Goal: Task Accomplishment & Management: Manage account settings

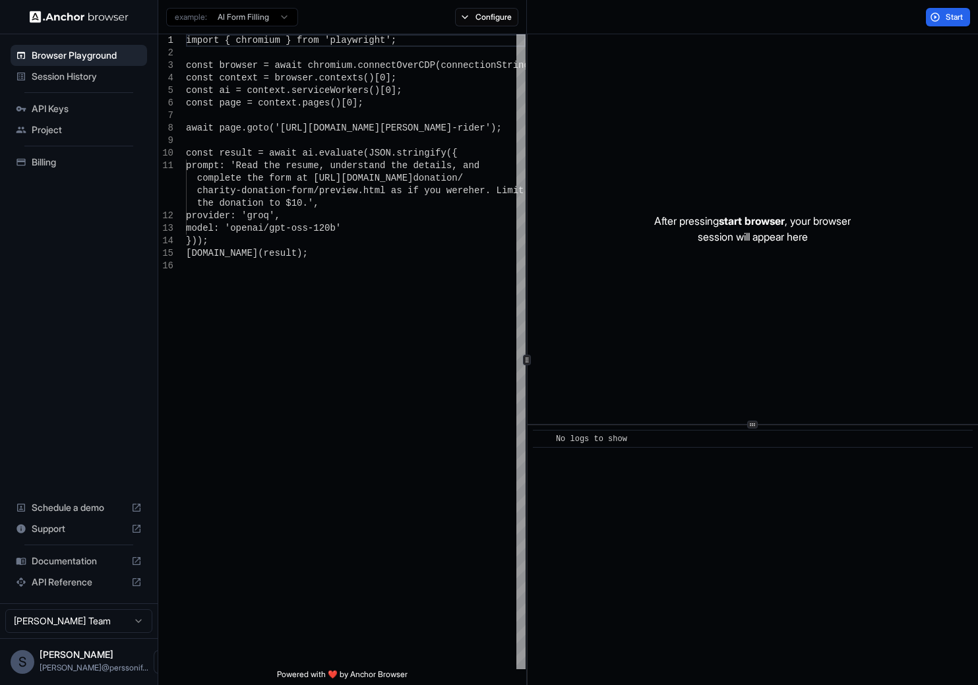
click at [44, 108] on span "API Keys" at bounding box center [87, 108] width 110 height 13
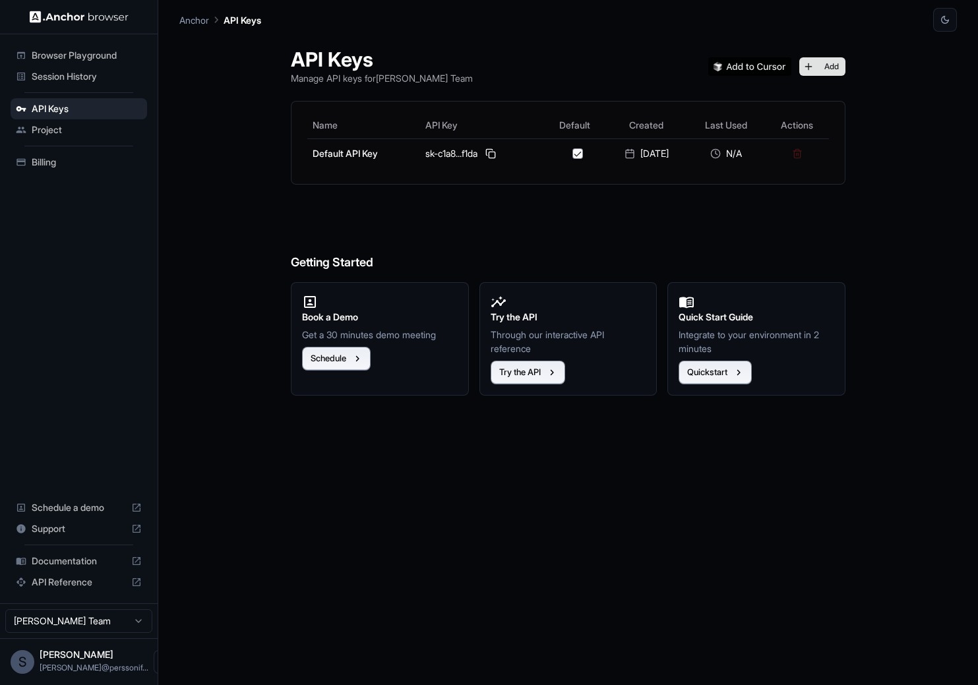
click at [827, 65] on button "Add" at bounding box center [822, 66] width 46 height 18
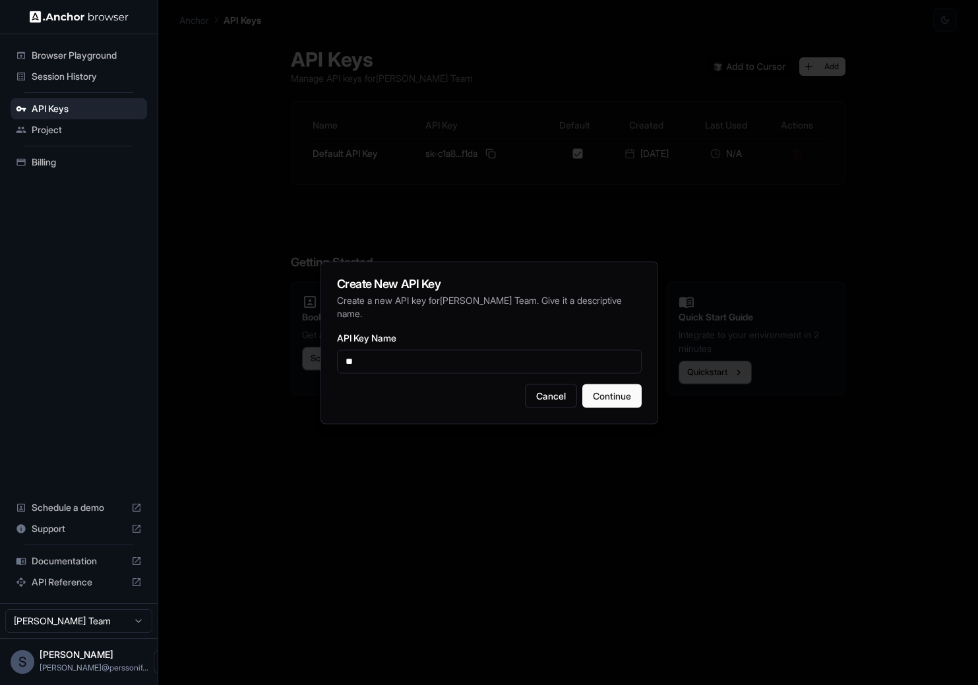
type input "*"
type input "**********"
click at [609, 390] on button "Continue" at bounding box center [611, 396] width 59 height 24
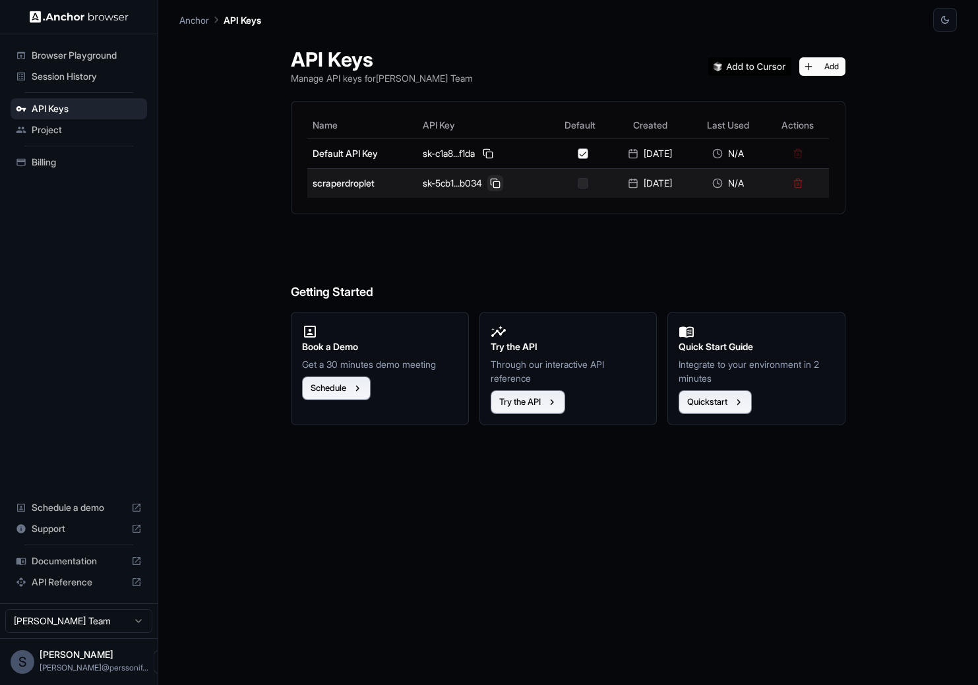
click at [488, 181] on button at bounding box center [495, 183] width 16 height 16
click at [491, 183] on button at bounding box center [495, 183] width 16 height 16
